Goal: Task Accomplishment & Management: Manage account settings

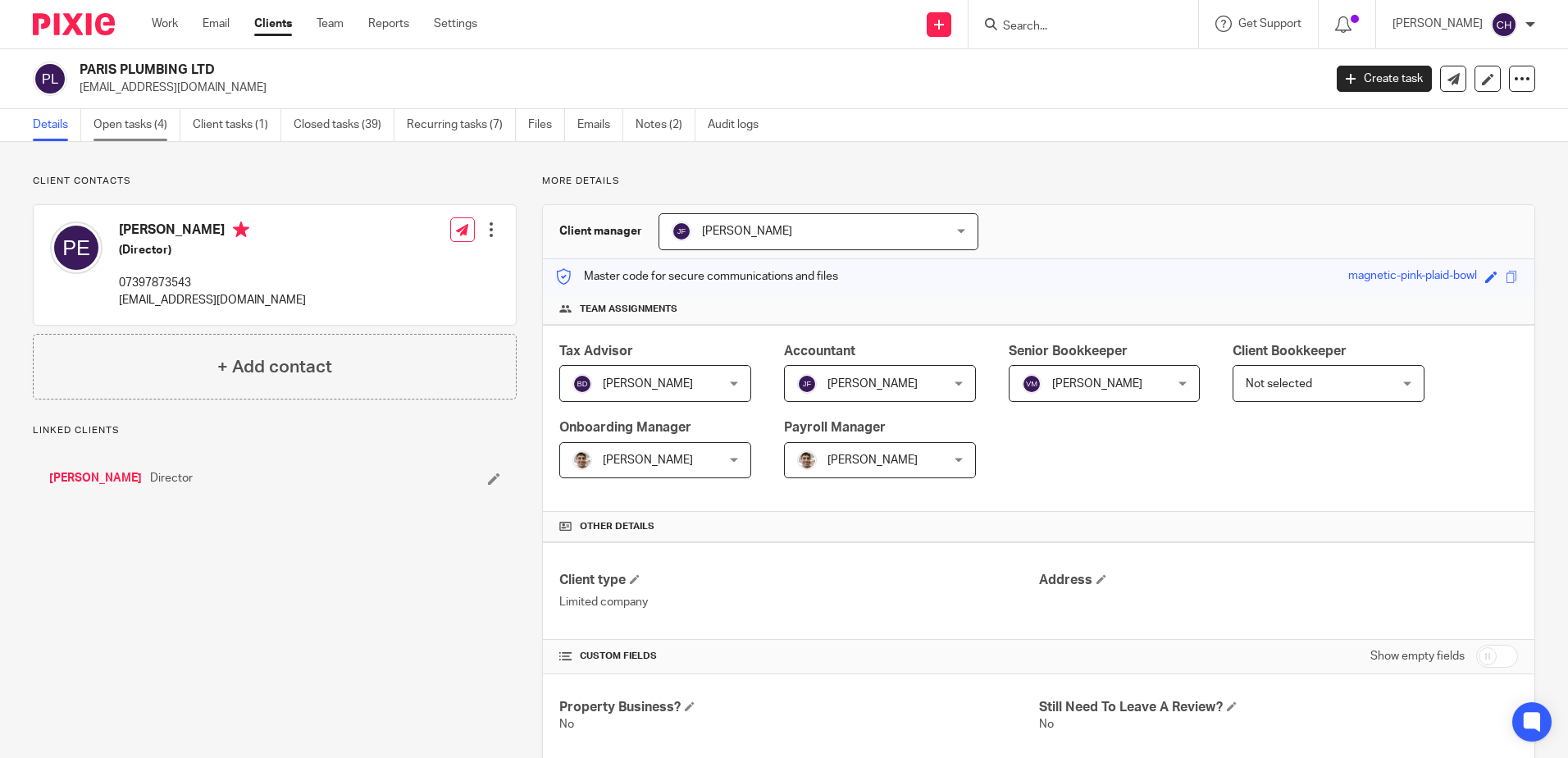
click at [151, 133] on link "Open tasks (4)" at bounding box center [136, 125] width 87 height 32
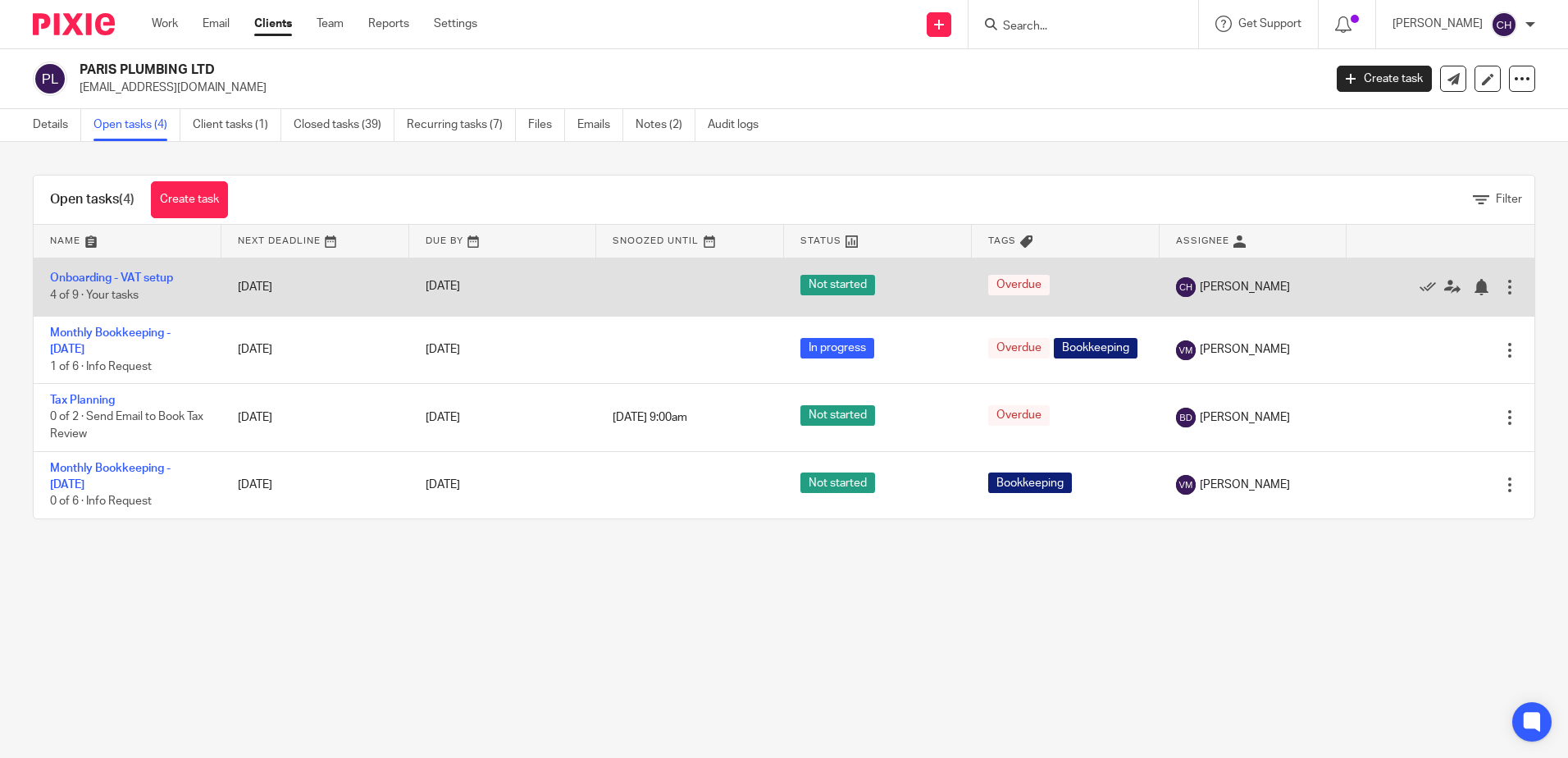
click at [150, 270] on td "Onboarding - VAT setup 4 of 9 · Your tasks" at bounding box center [127, 286] width 188 height 58
click at [150, 275] on link "Onboarding - VAT setup" at bounding box center [111, 278] width 123 height 12
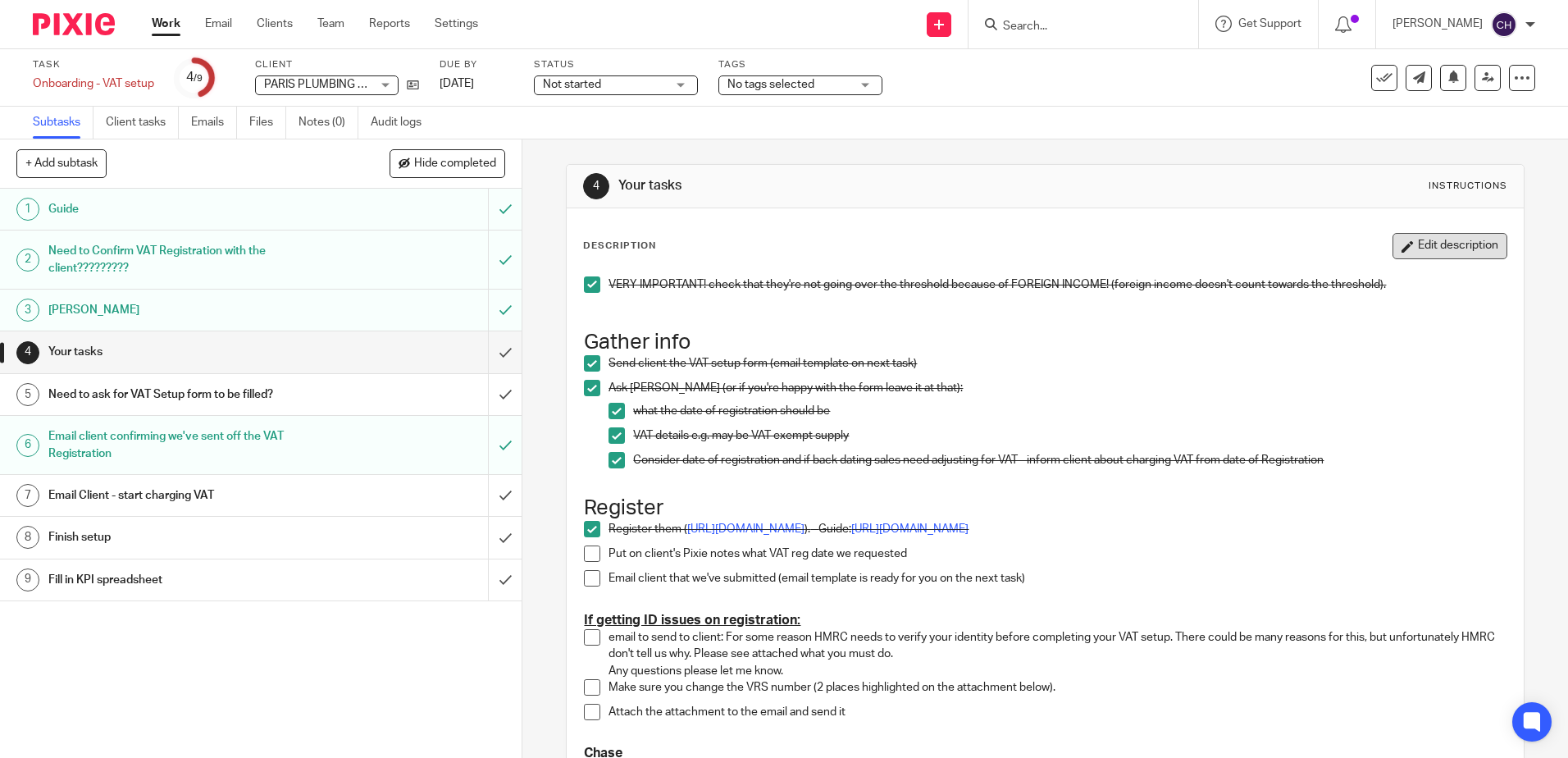
click at [1393, 240] on button "Edit description" at bounding box center [1450, 247] width 115 height 26
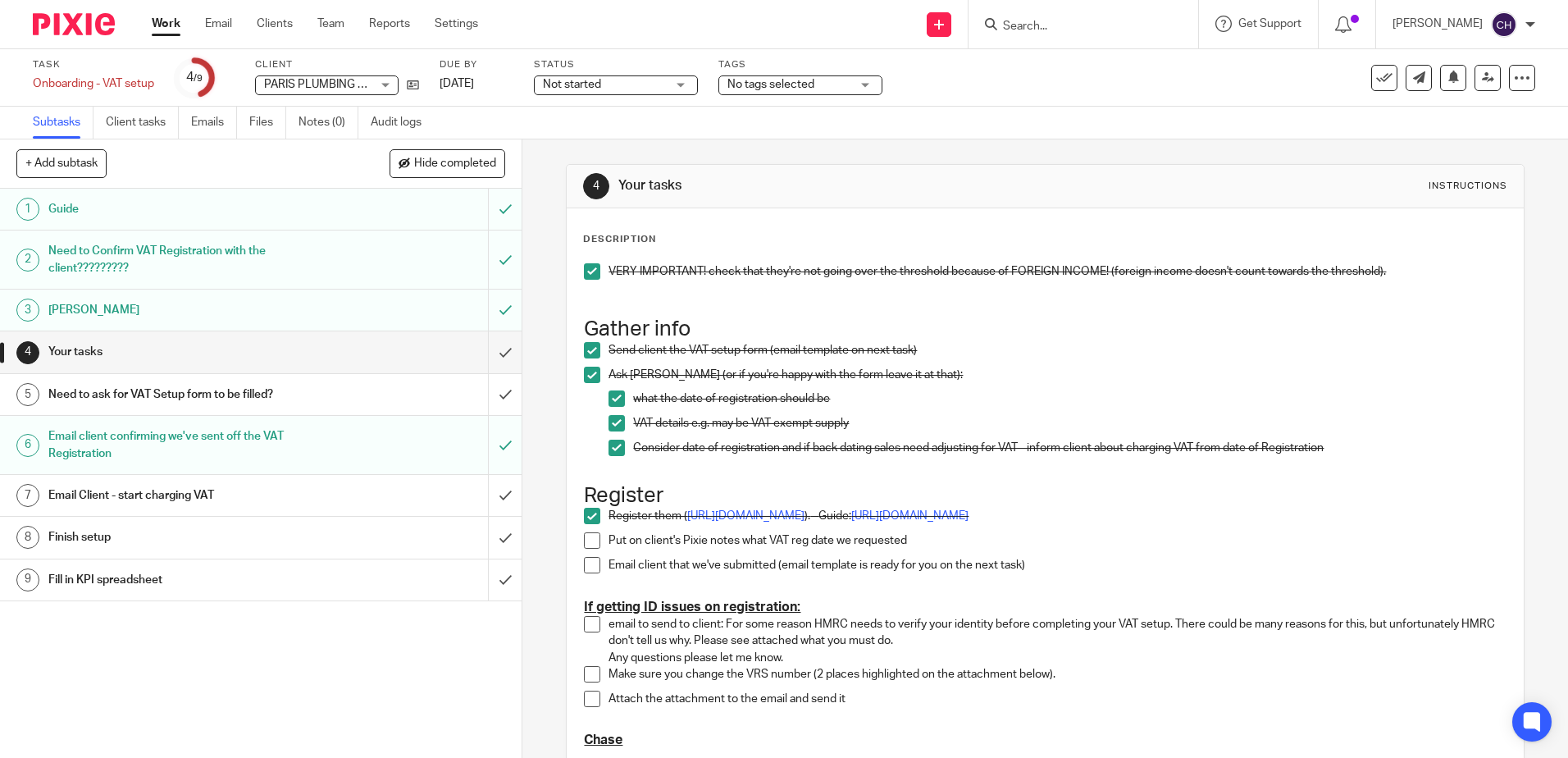
click at [609, 263] on p "VERY IMPORTANT! check that they're not going over the threshold because of FORE…" at bounding box center [1057, 271] width 897 height 17
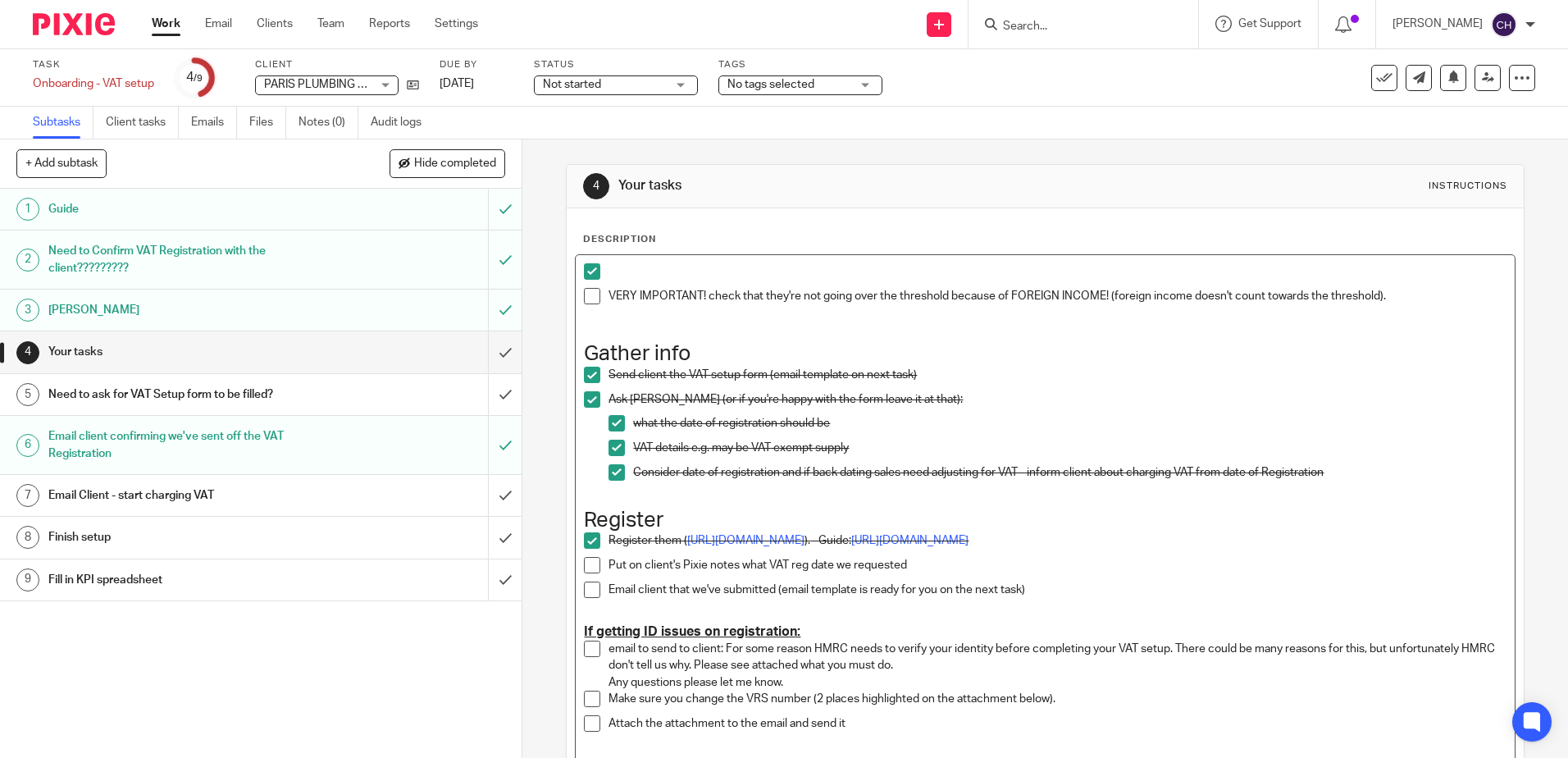
click at [585, 296] on span at bounding box center [592, 296] width 17 height 17
click at [591, 271] on span at bounding box center [592, 271] width 17 height 17
click at [620, 267] on p at bounding box center [1057, 271] width 897 height 17
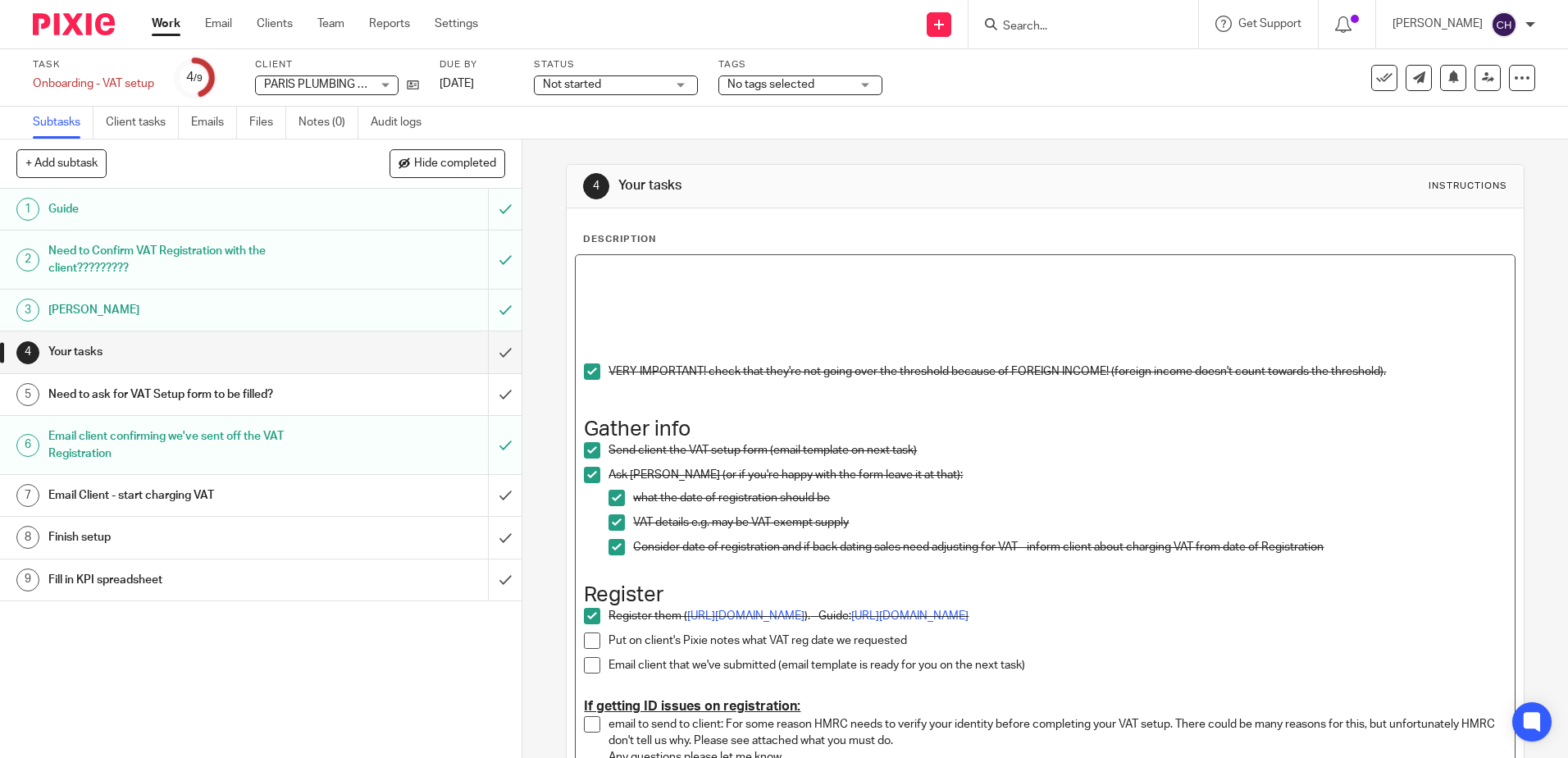
click at [620, 268] on p at bounding box center [1045, 271] width 922 height 17
drag, startPoint x: 1091, startPoint y: 277, endPoint x: 550, endPoint y: 266, distance: 541.1
click at [550, 266] on div "4 Your tasks Instructions Description registeration was queried over email. Kee…" at bounding box center [1045, 449] width 1045 height 619
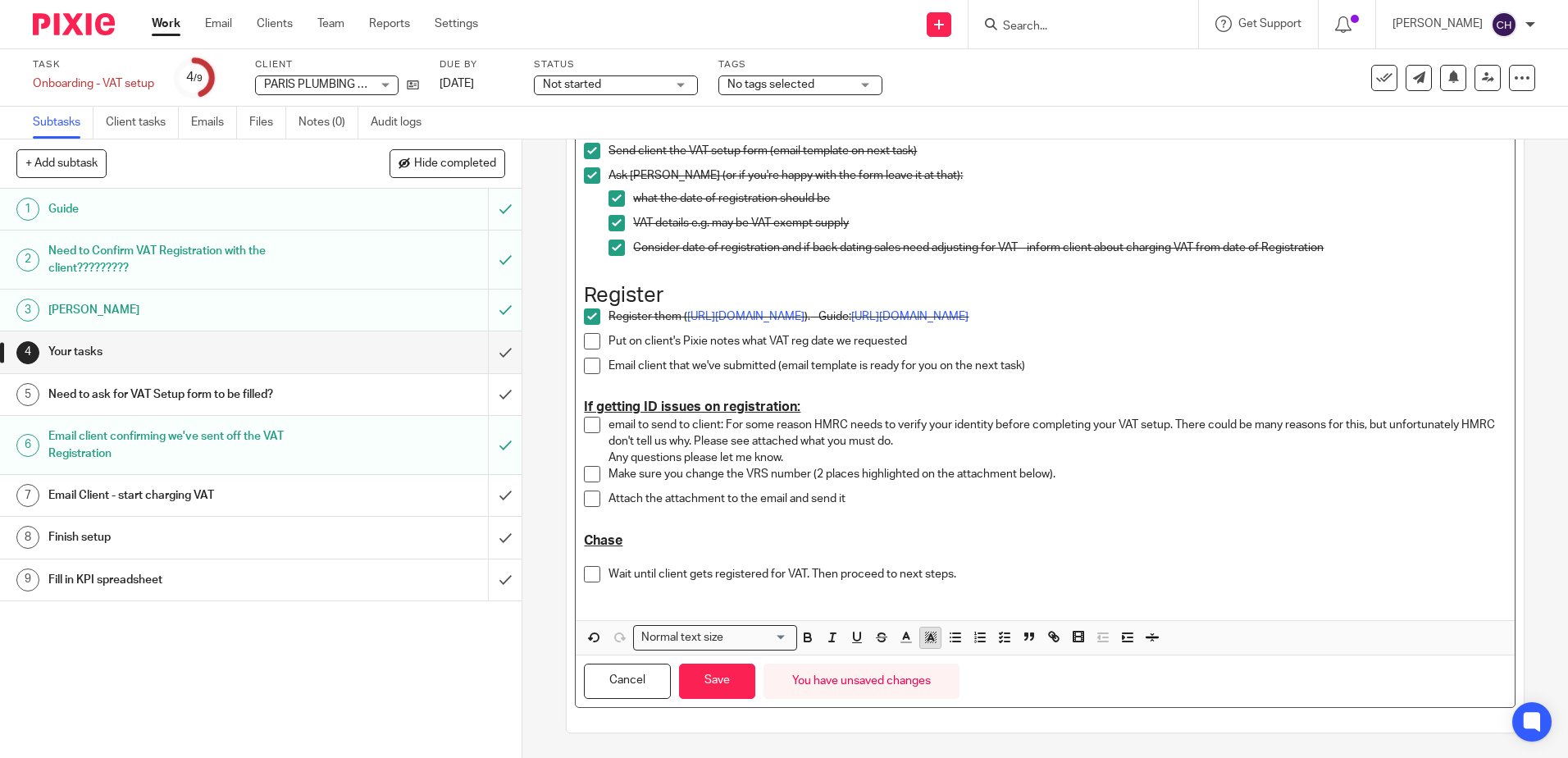
click at [921, 647] on button "button" at bounding box center [930, 638] width 21 height 21
click at [1040, 660] on li "color:#FDA1FF" at bounding box center [1041, 659] width 12 height 12
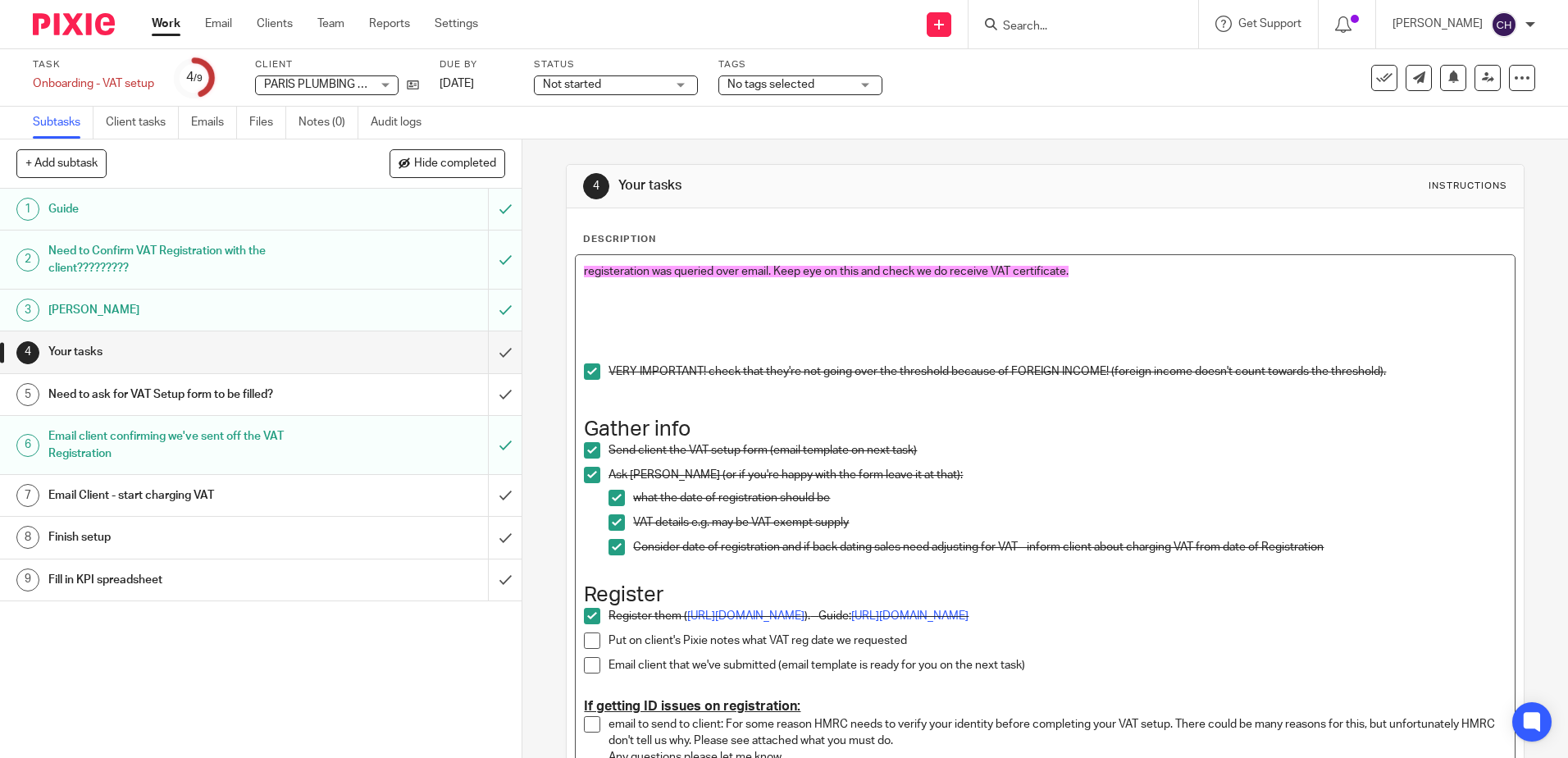
click at [602, 275] on span "registeration was queried over email. Keep eye on this and check we do receive …" at bounding box center [826, 271] width 485 height 12
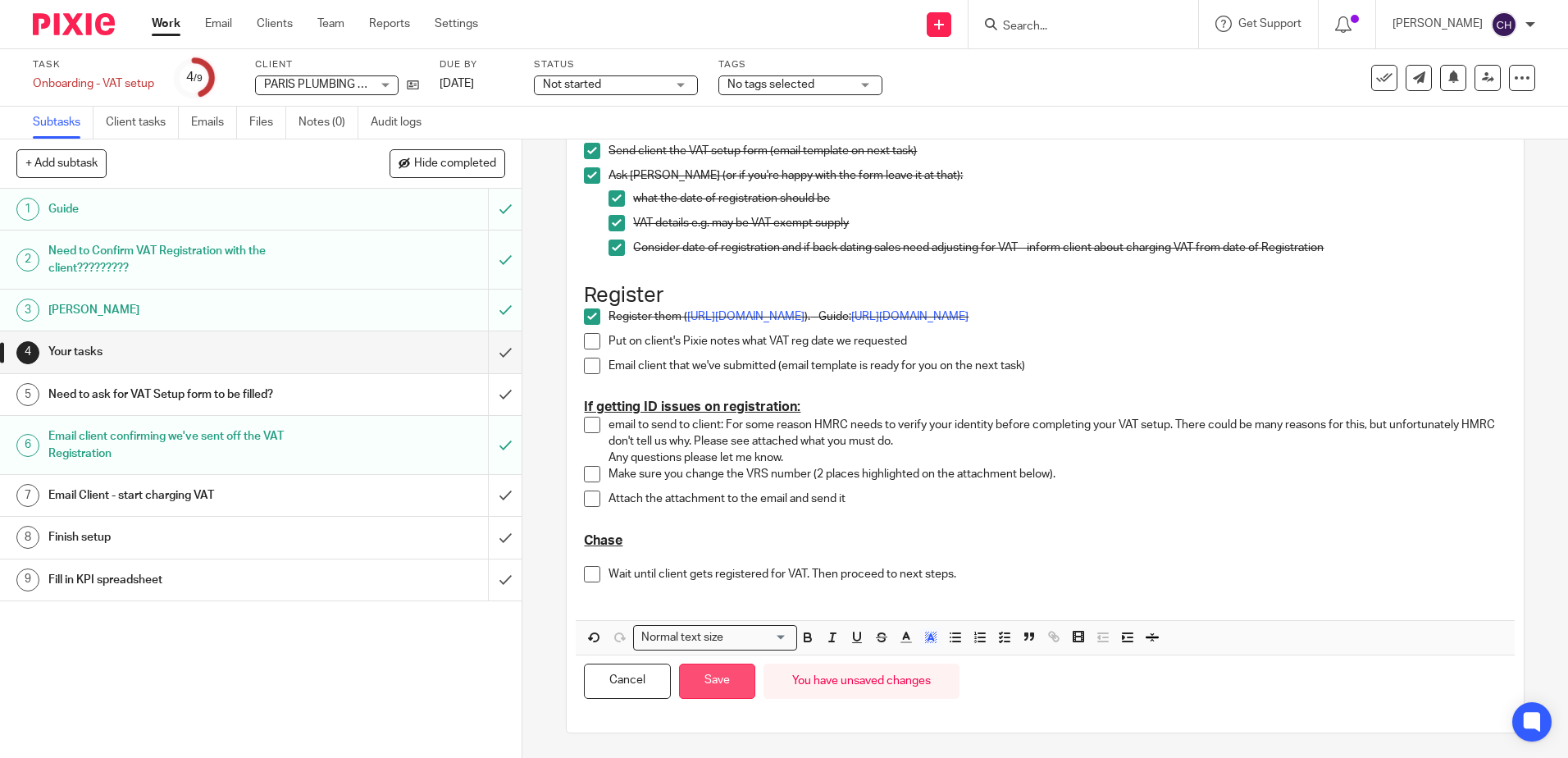
click at [720, 669] on button "Save" at bounding box center [717, 681] width 76 height 36
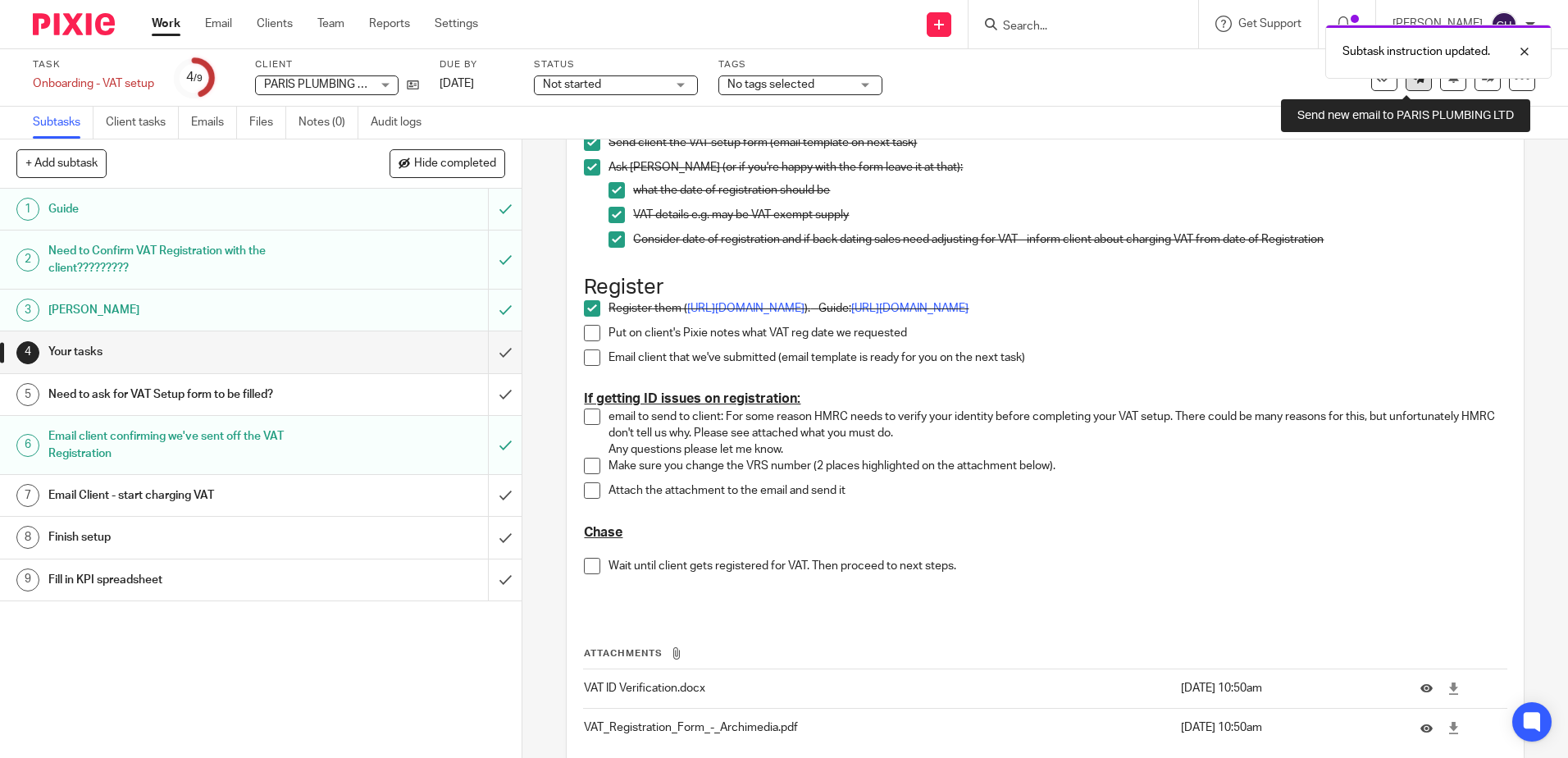
click at [1406, 87] on link at bounding box center [1419, 78] width 26 height 26
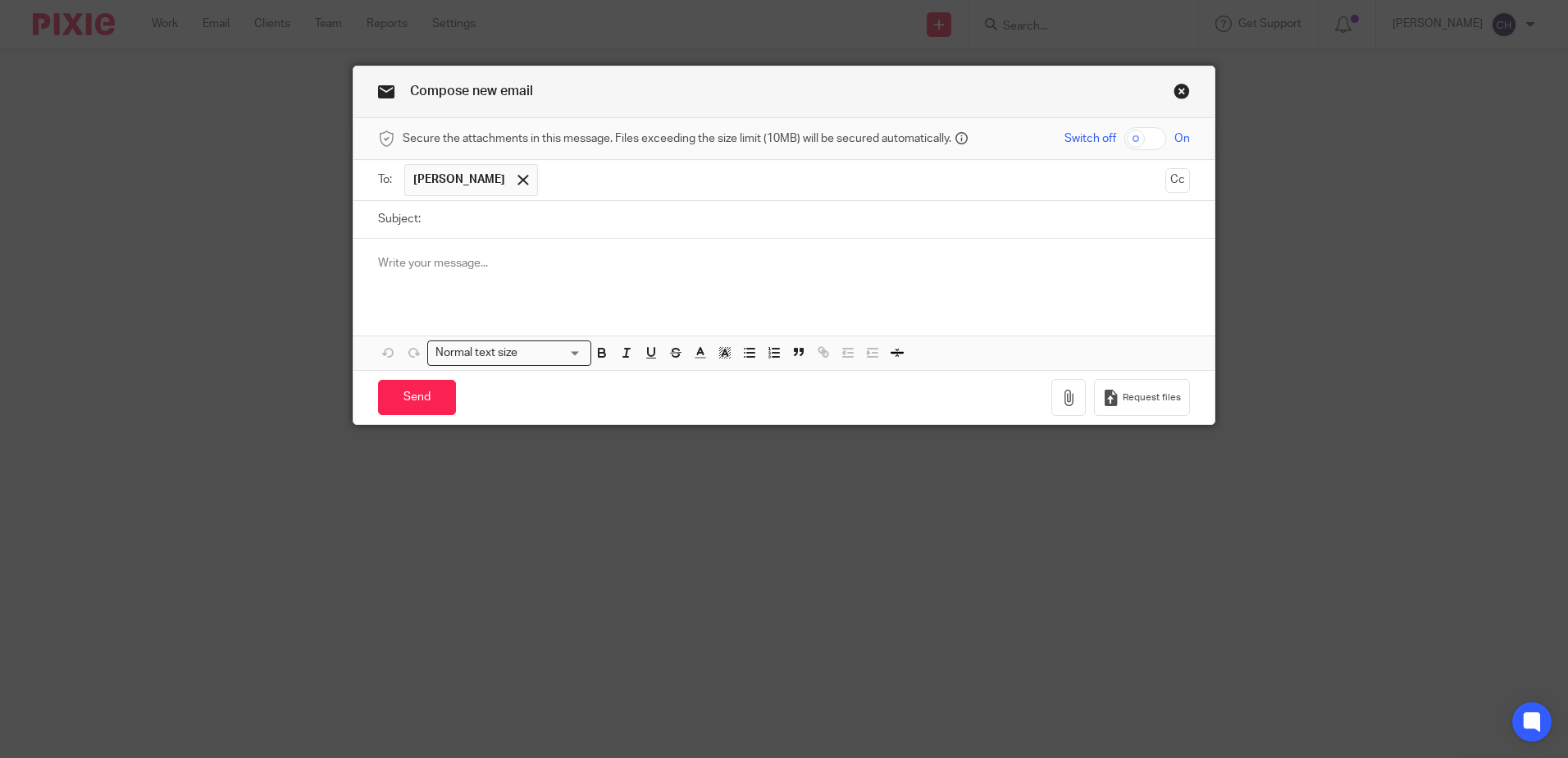
click at [1174, 89] on link "Close this dialog window" at bounding box center [1182, 94] width 17 height 22
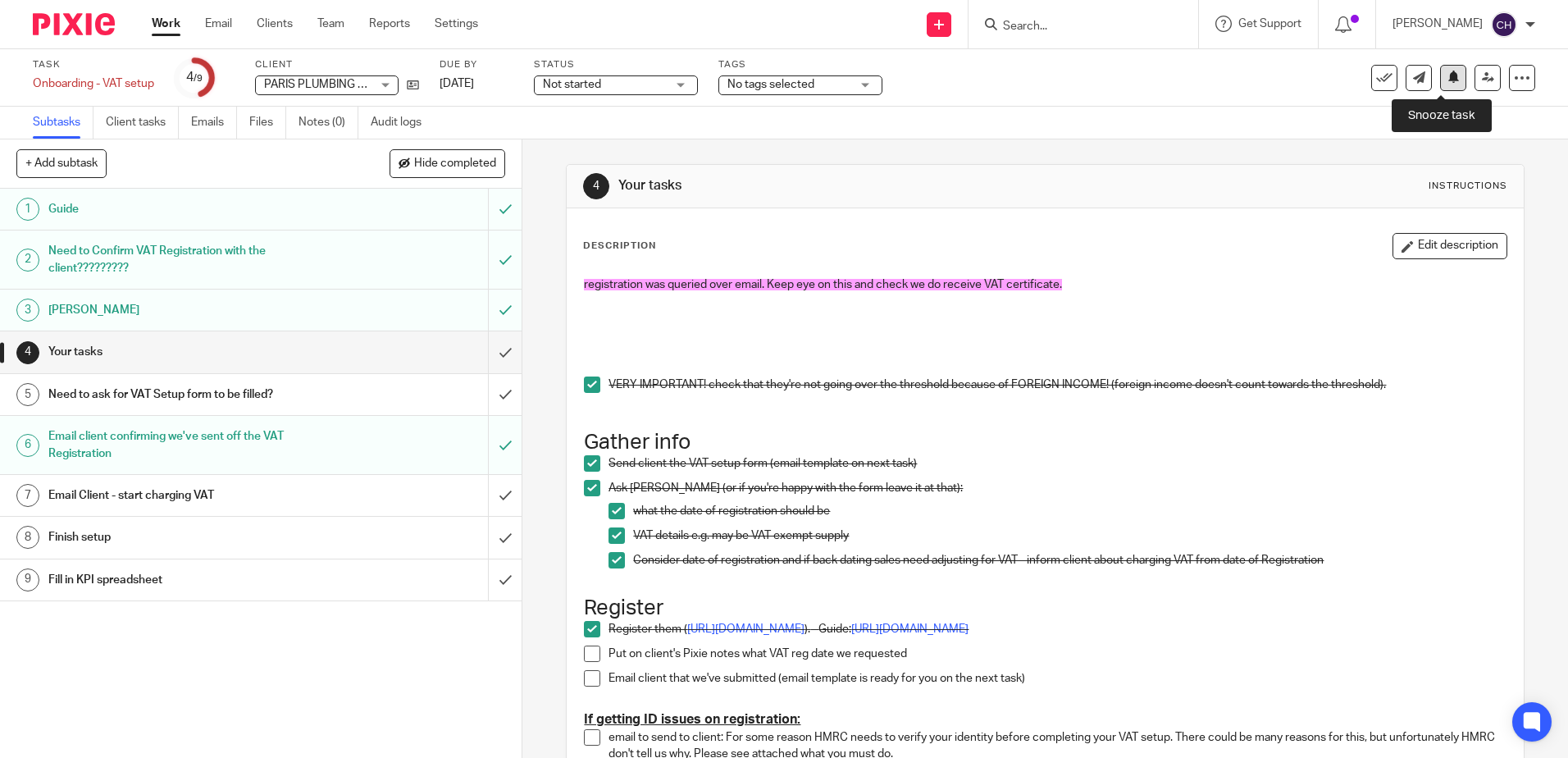
click at [1447, 81] on icon at bounding box center [1453, 76] width 12 height 12
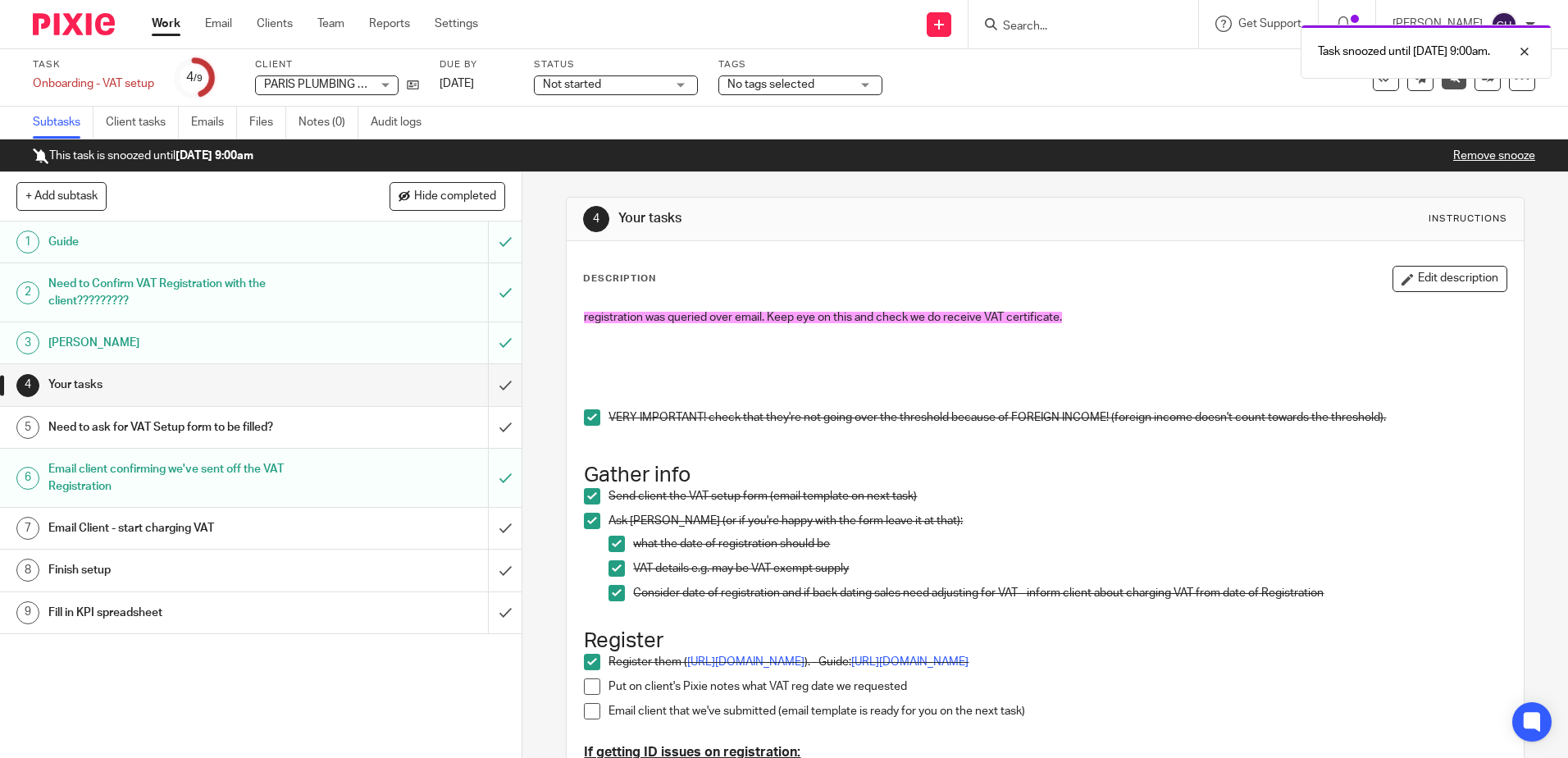
drag, startPoint x: 70, startPoint y: 31, endPoint x: 121, endPoint y: 13, distance: 54.1
click at [70, 31] on img at bounding box center [74, 24] width 82 height 22
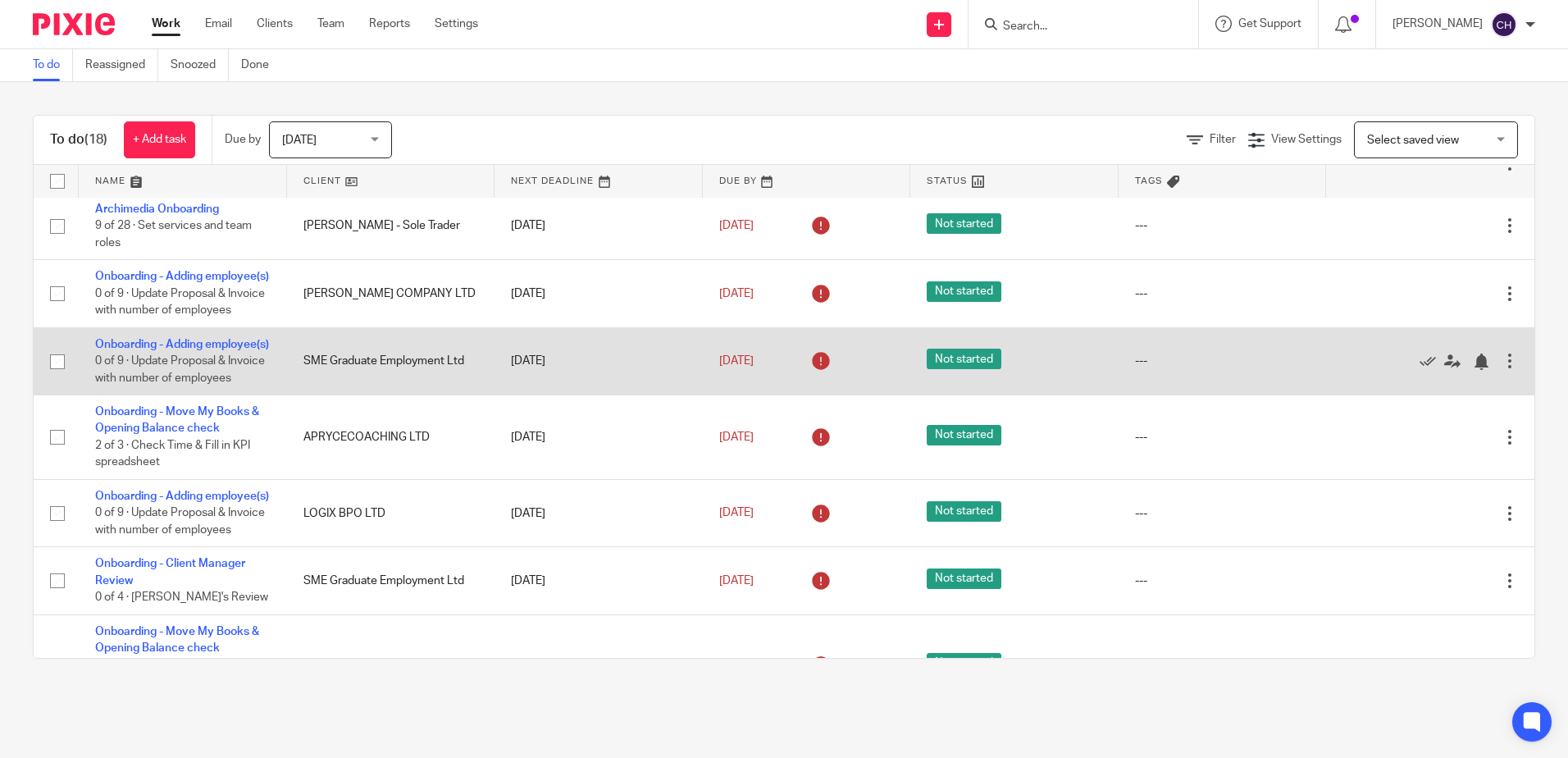
scroll to position [329, 0]
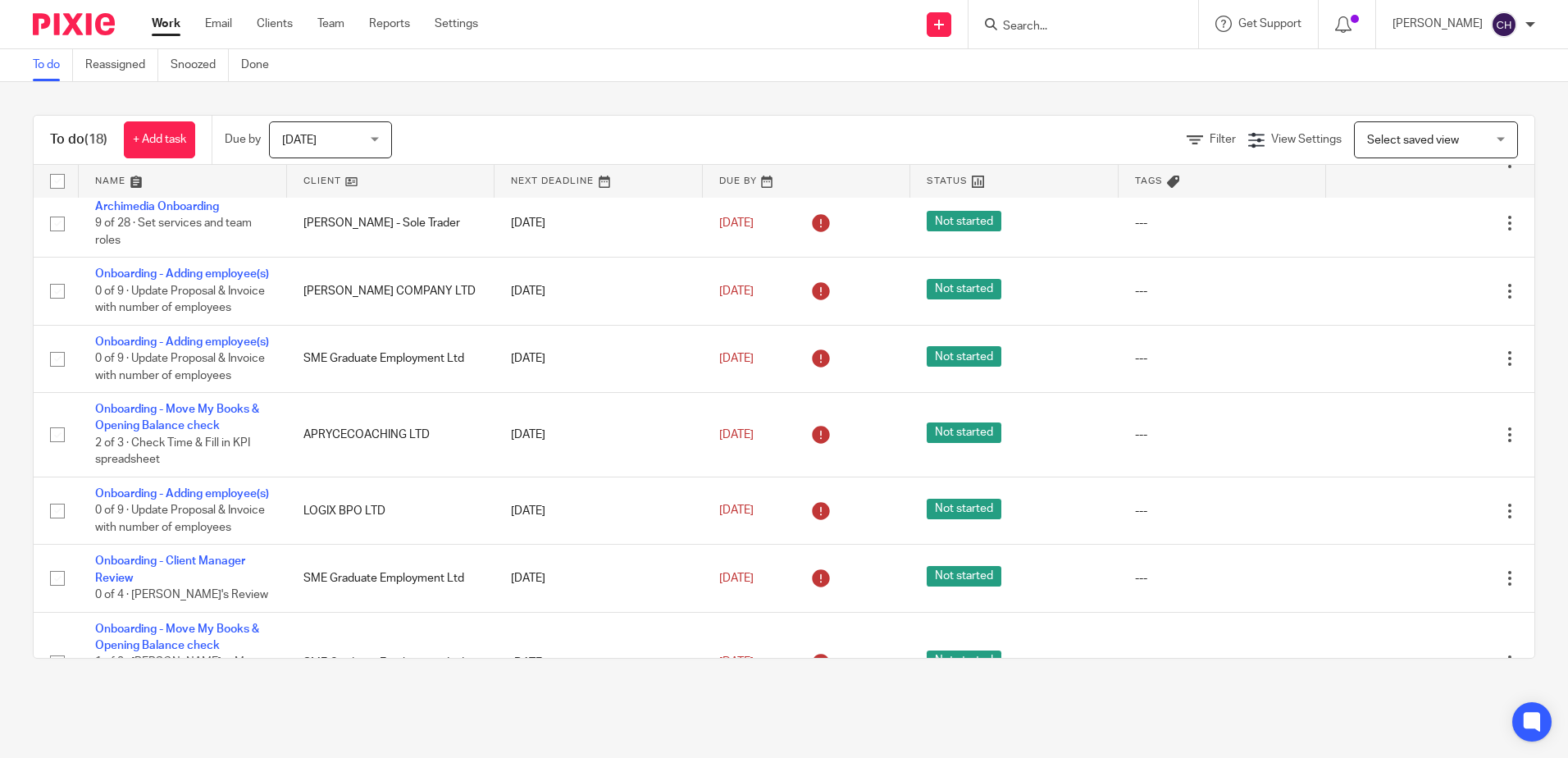
click at [74, 36] on div at bounding box center [68, 24] width 136 height 49
click at [85, 18] on img at bounding box center [74, 24] width 82 height 22
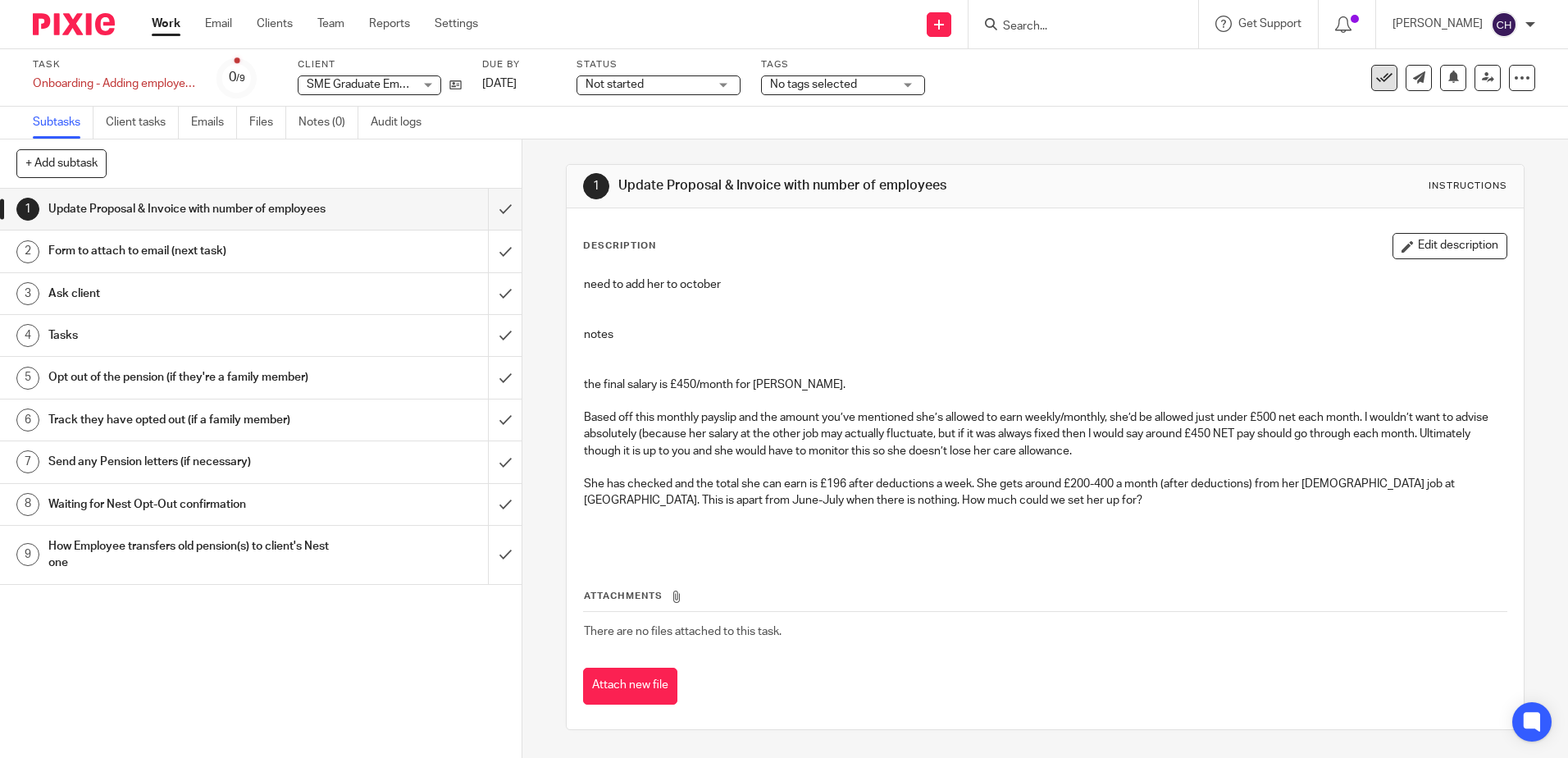
click at [1376, 76] on icon at bounding box center [1384, 78] width 17 height 17
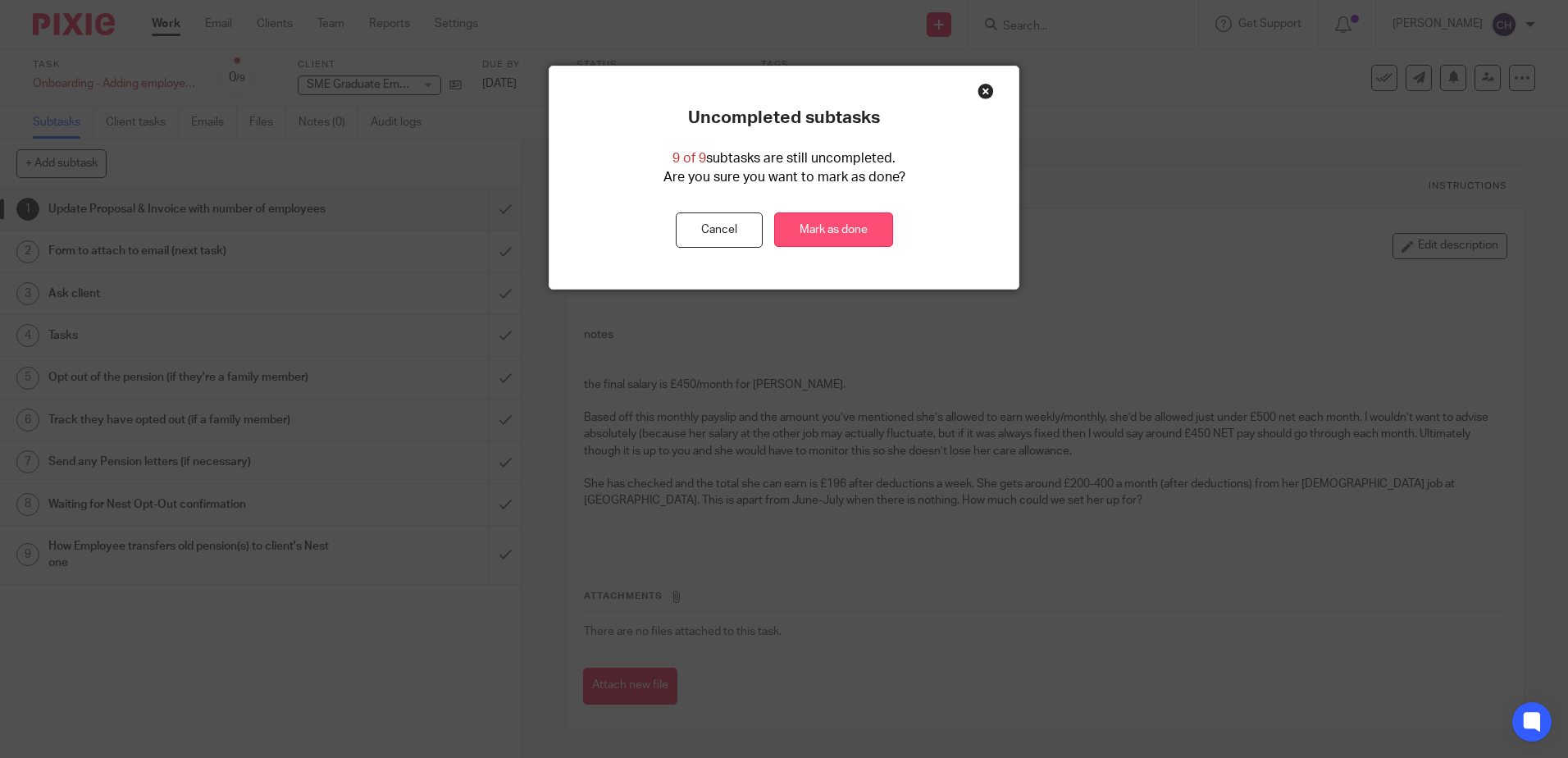
click at [824, 230] on link "Mark as done" at bounding box center [834, 230] width 119 height 36
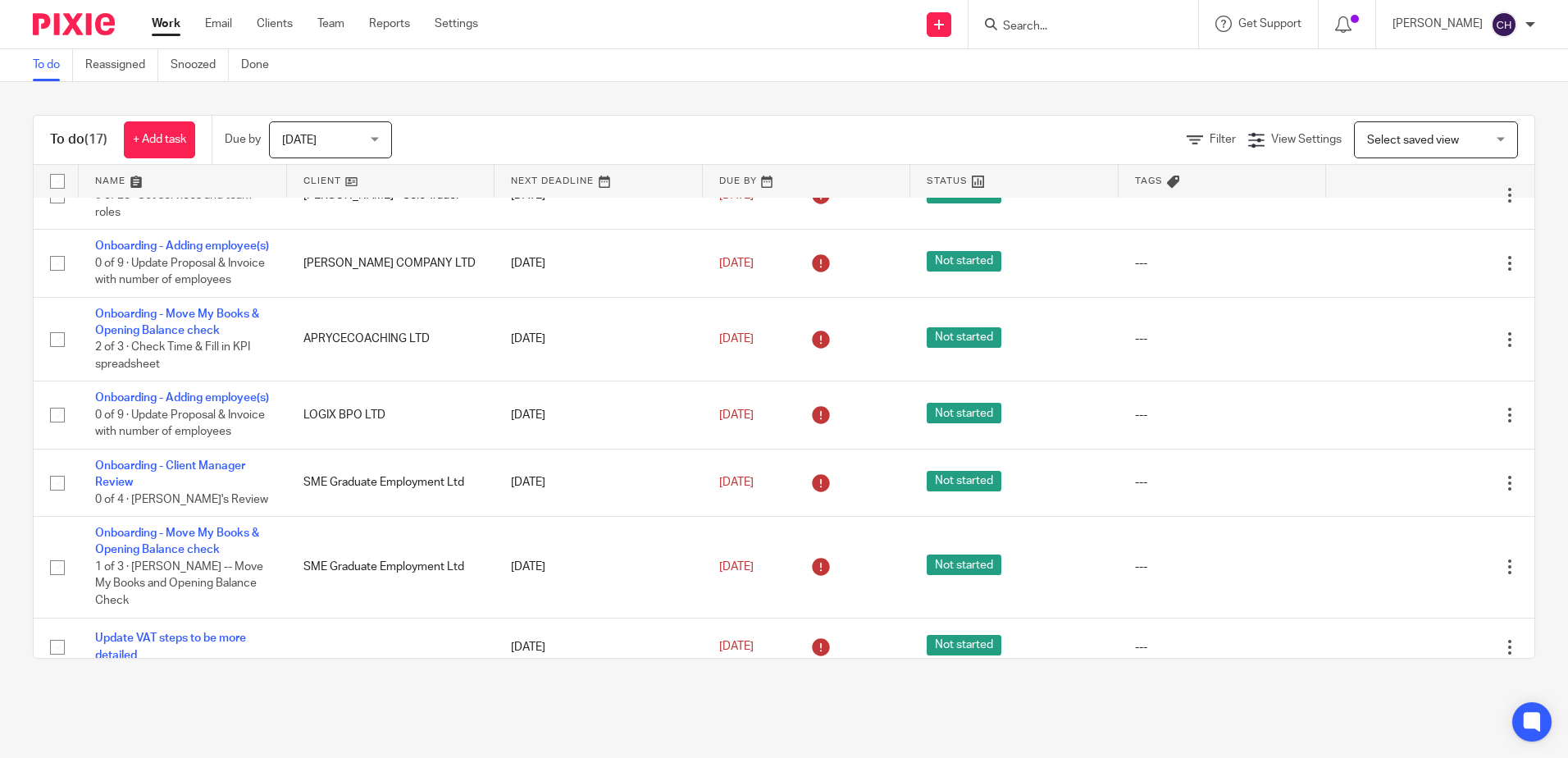
scroll to position [410, 0]
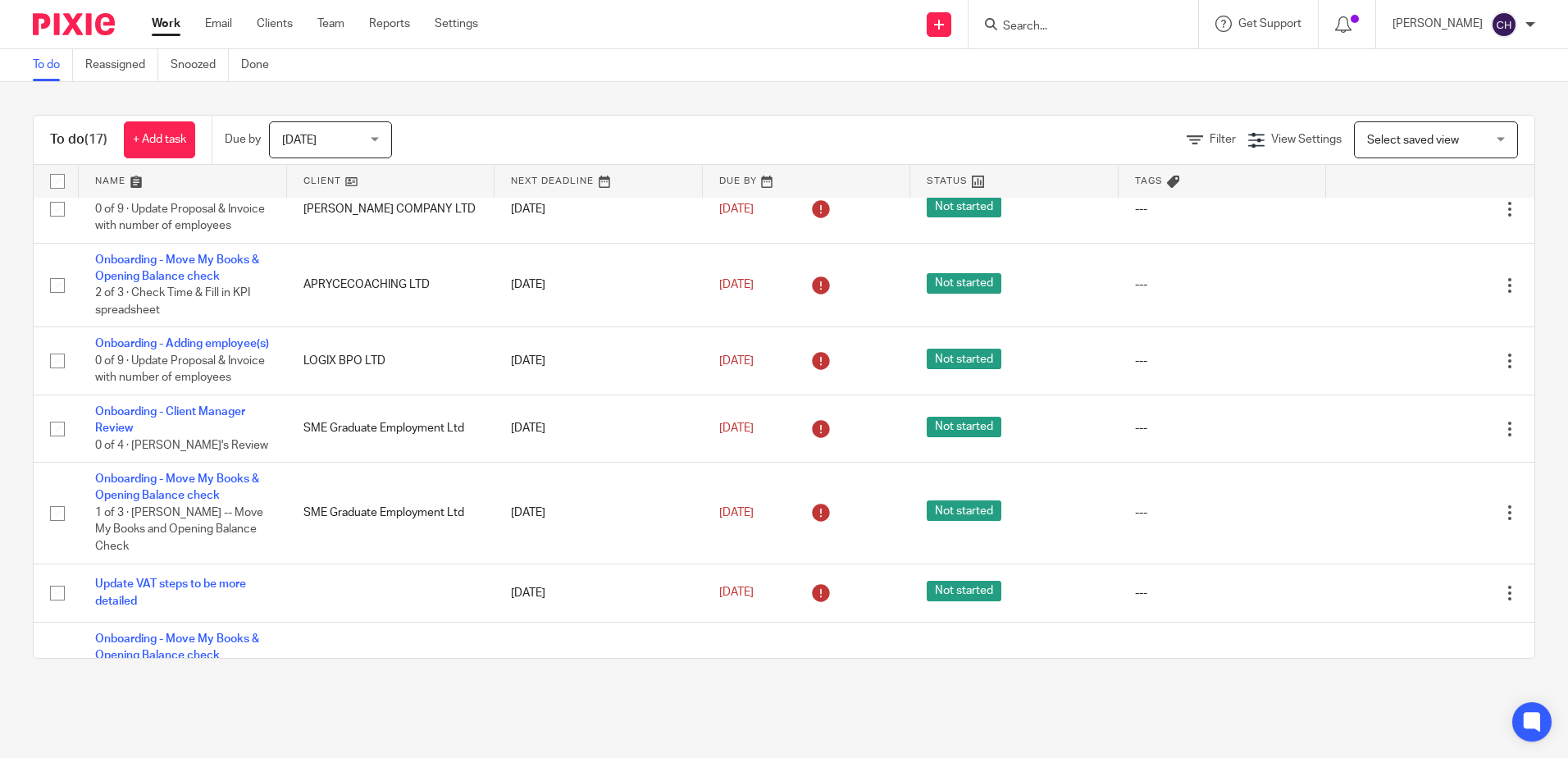
click at [511, 105] on div "To do (17) + Add task Due by [DATE] [DATE] [DATE] [DATE] This week Next week Th…" at bounding box center [784, 386] width 1568 height 610
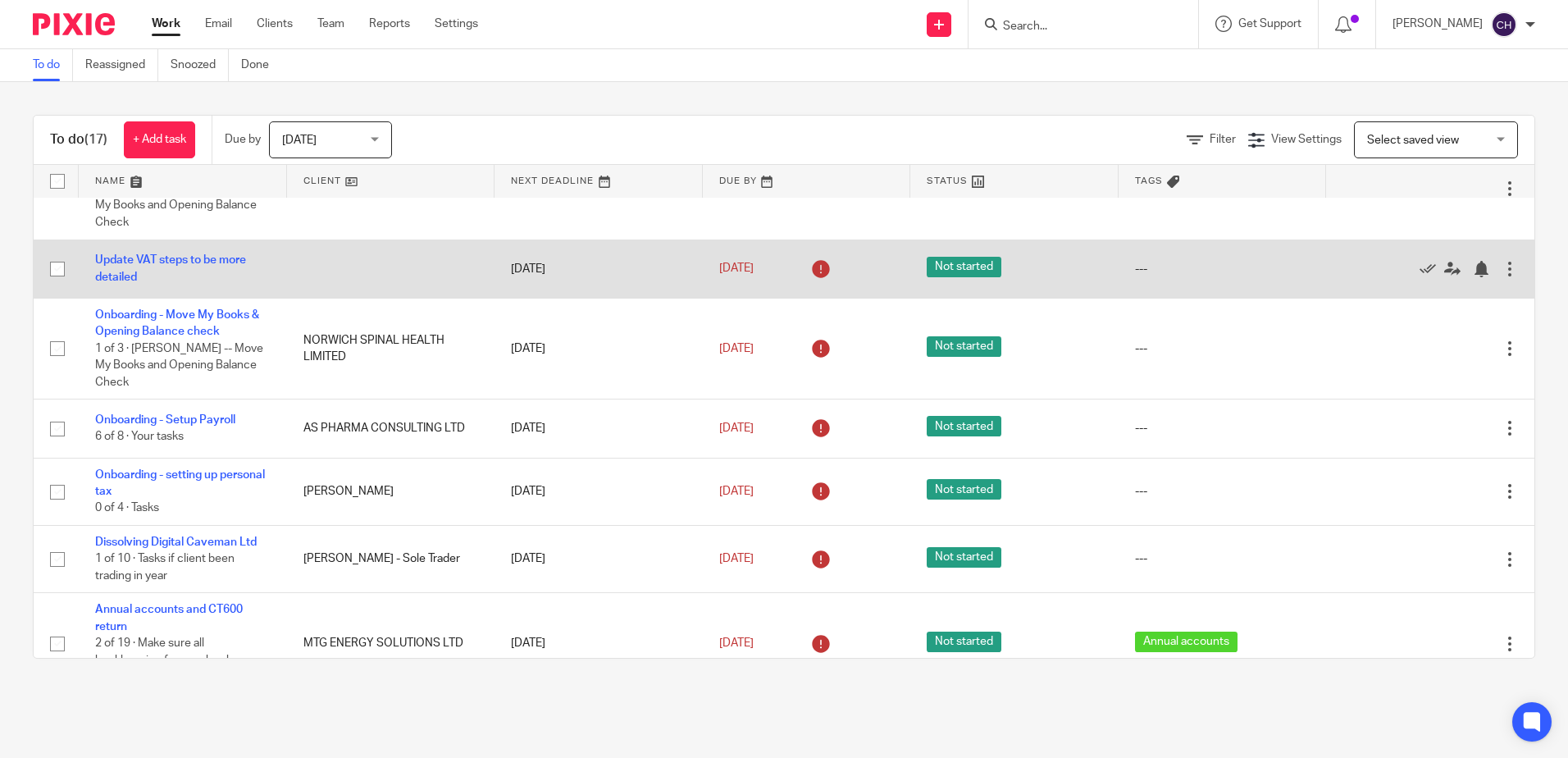
scroll to position [738, 0]
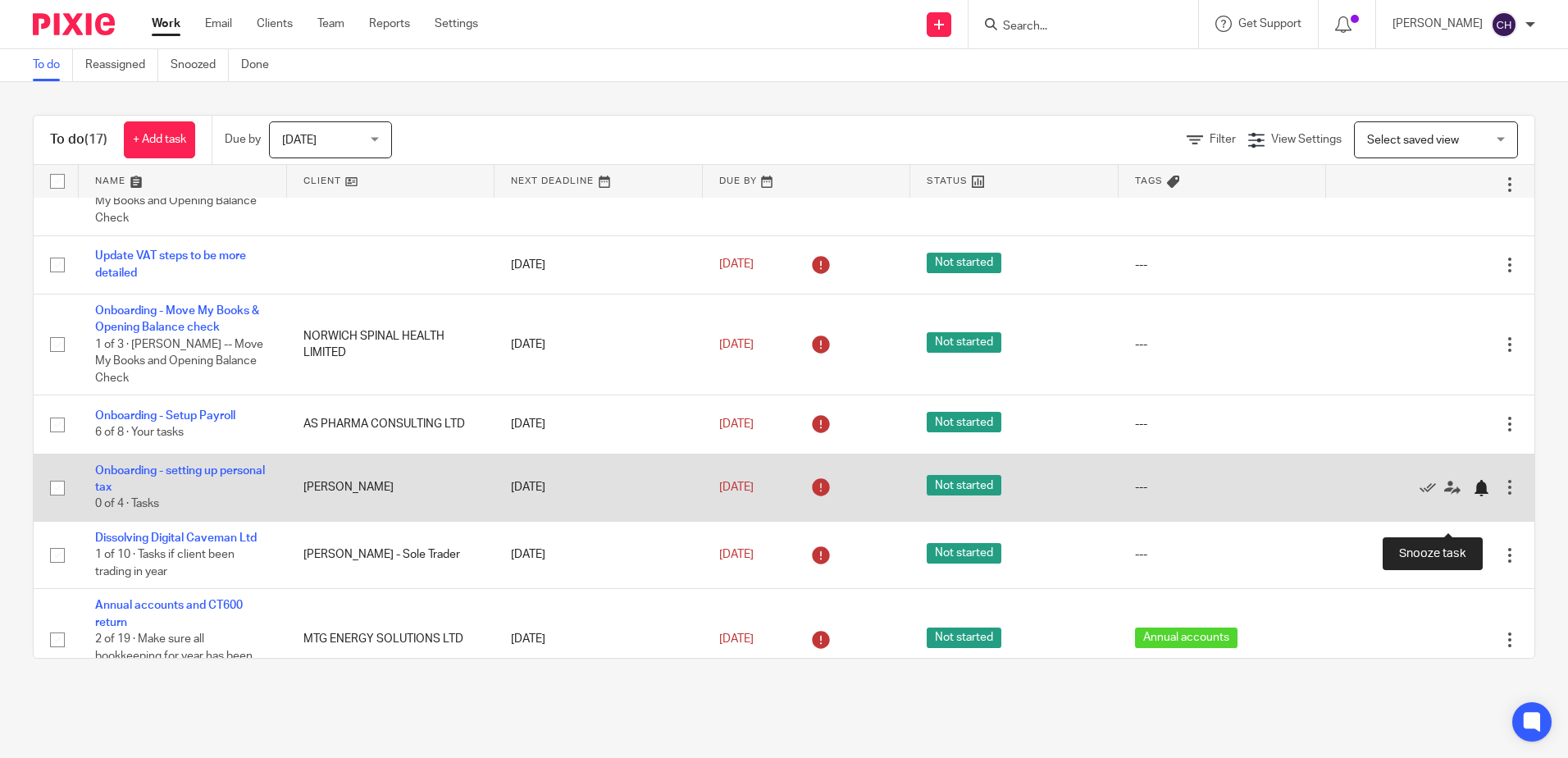
click at [1473, 497] on div at bounding box center [1481, 488] width 17 height 17
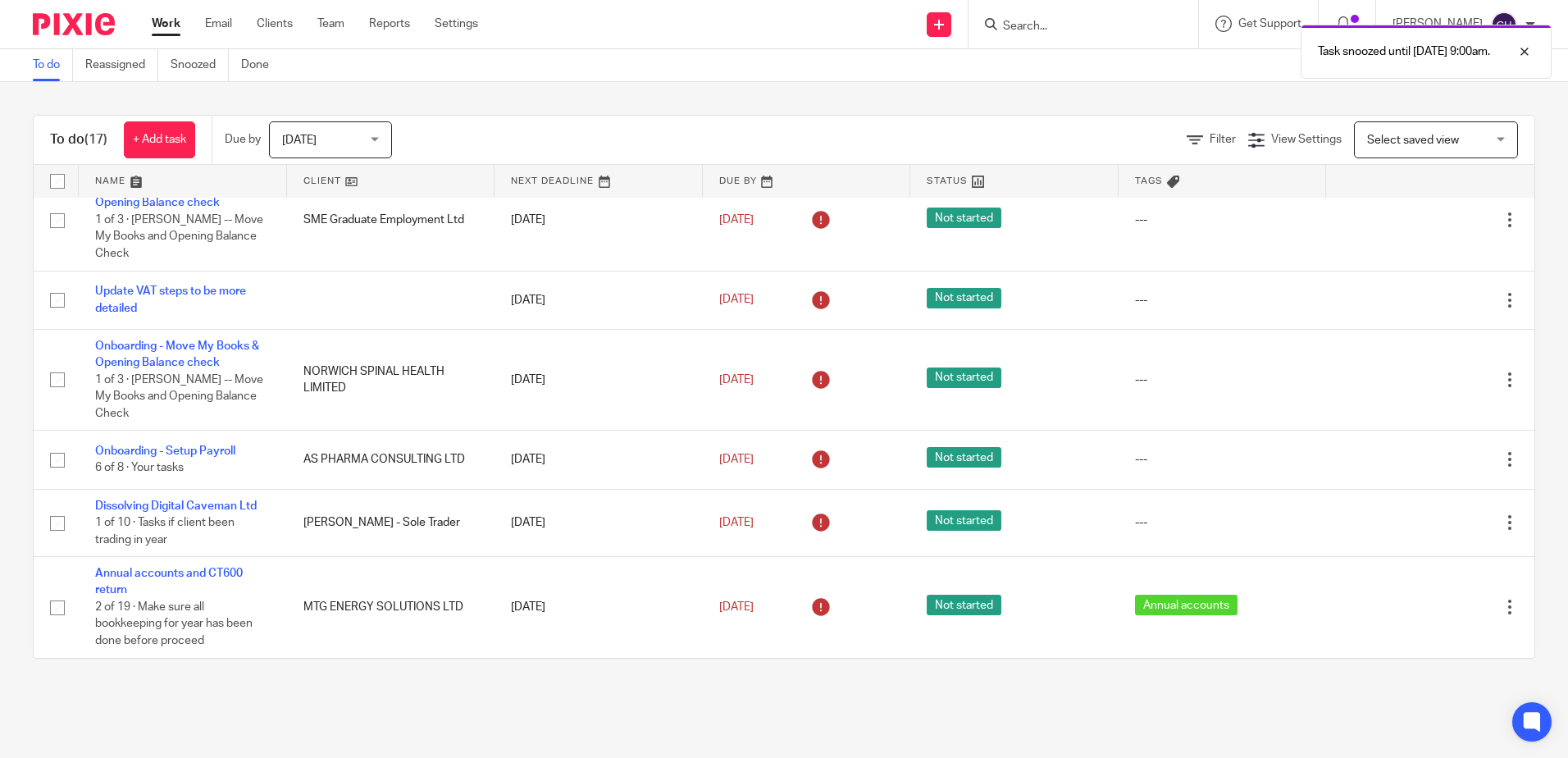
scroll to position [736, 0]
click at [386, 703] on main "To do Reassigned Snoozed Done To do (17) + Add task Due by [DATE] [DATE] [DATE]…" at bounding box center [784, 379] width 1568 height 758
